Goal: Obtain resource: Obtain resource

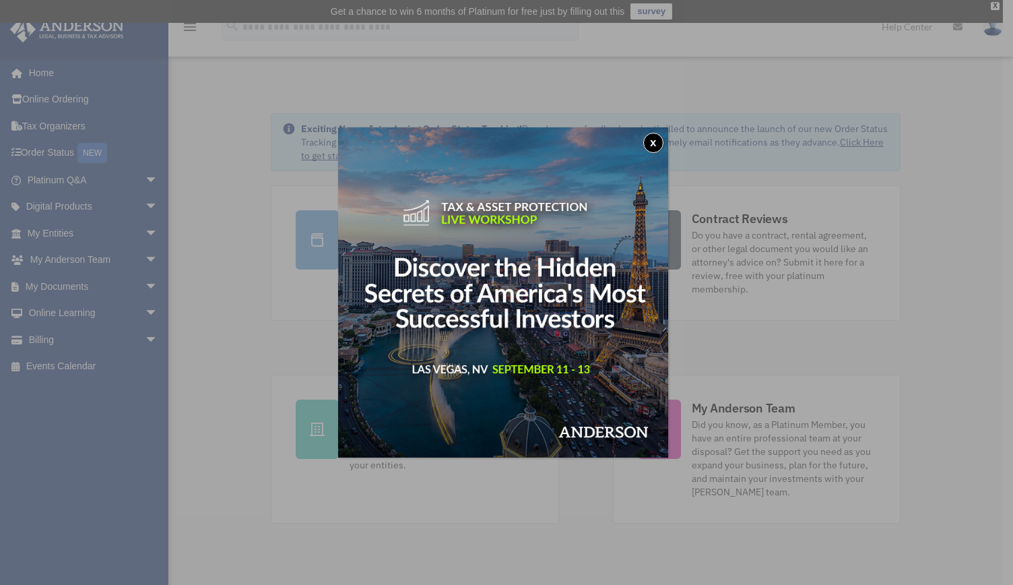
click at [659, 137] on button "x" at bounding box center [653, 143] width 20 height 20
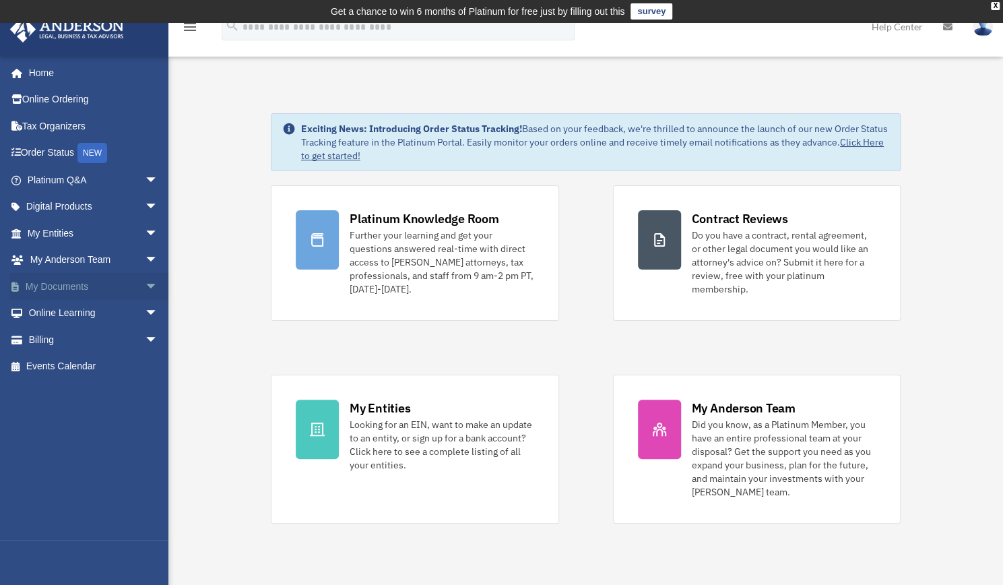
click at [148, 288] on span "arrow_drop_down" at bounding box center [158, 287] width 27 height 28
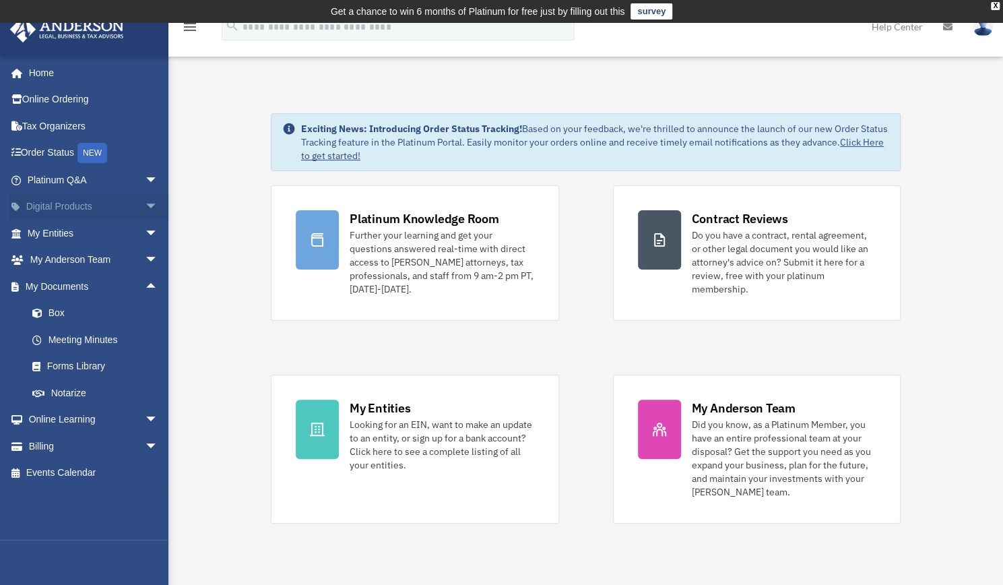
click at [145, 207] on span "arrow_drop_down" at bounding box center [158, 207] width 27 height 28
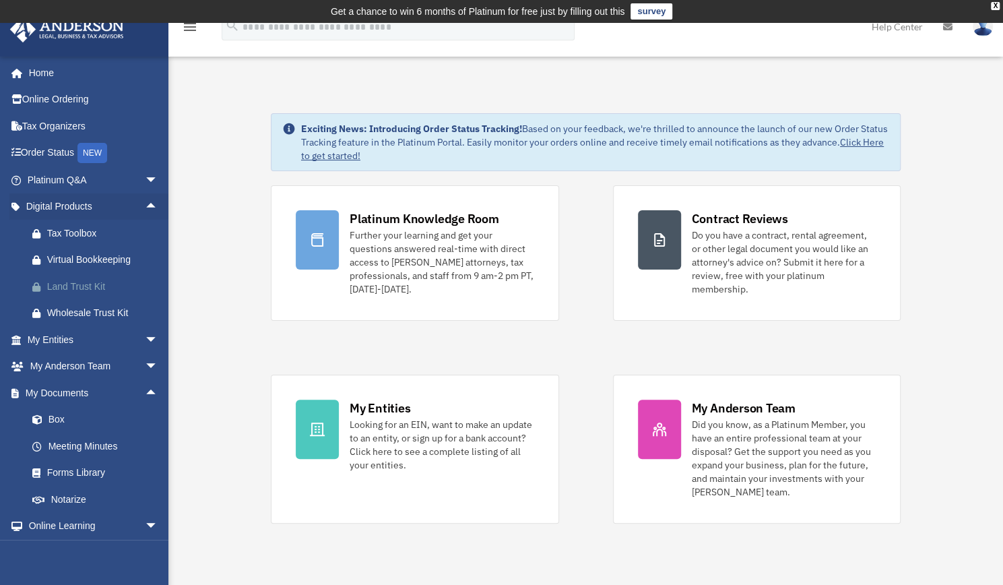
click at [84, 285] on div "Land Trust Kit" at bounding box center [104, 286] width 115 height 17
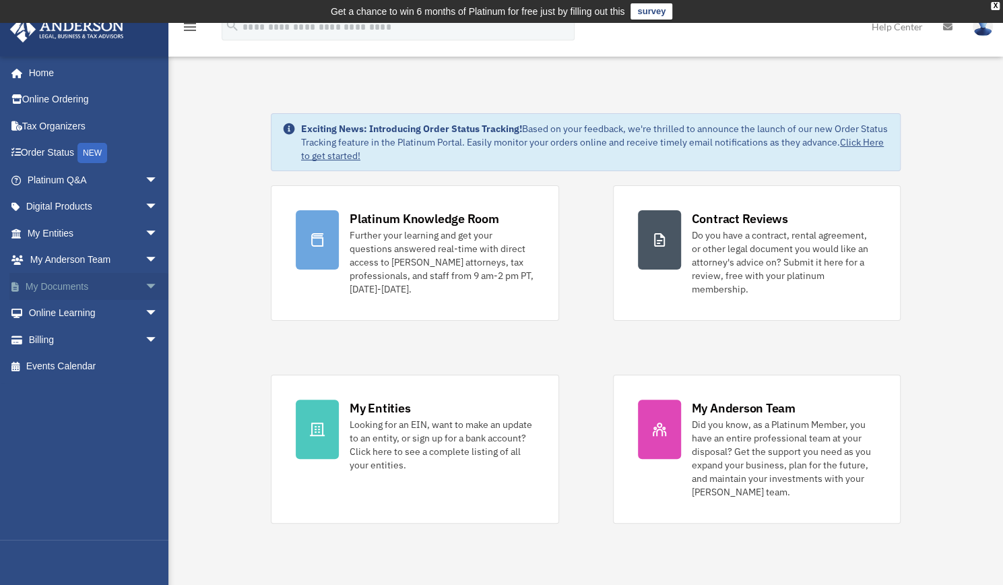
click at [145, 287] on span "arrow_drop_down" at bounding box center [158, 287] width 27 height 28
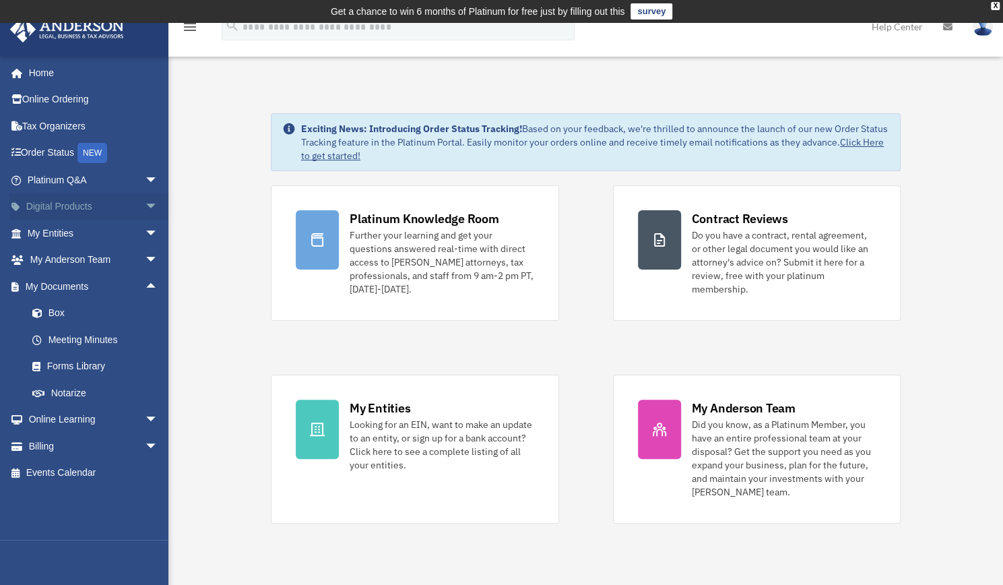
click at [147, 200] on span "arrow_drop_down" at bounding box center [158, 207] width 27 height 28
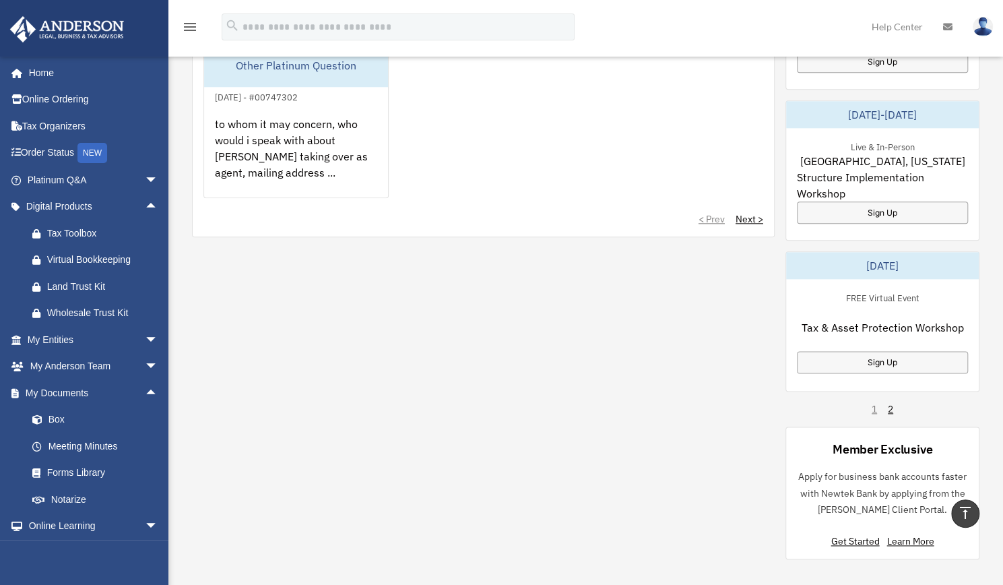
scroll to position [793, 0]
click at [99, 283] on div "Land Trust Kit" at bounding box center [104, 286] width 115 height 17
